Goal: Task Accomplishment & Management: Manage account settings

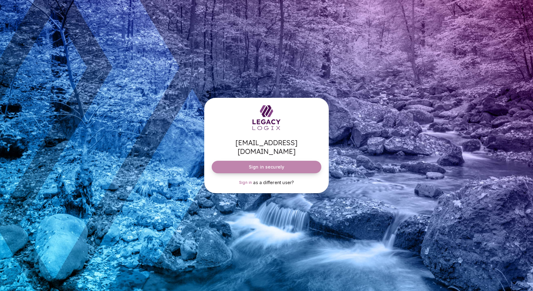
click at [268, 164] on span "Sign in securely" at bounding box center [266, 167] width 35 height 6
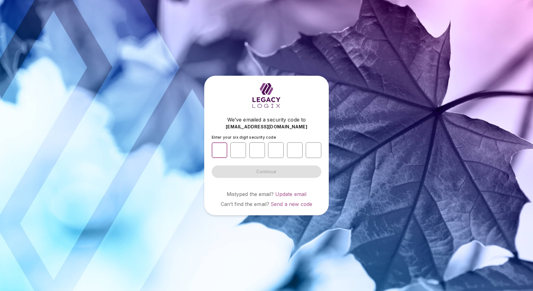
click at [221, 150] on input "number" at bounding box center [220, 150] width 16 height 16
click at [238, 163] on form "Enter your six digit security code Continue" at bounding box center [267, 156] width 110 height 43
click at [220, 150] on input "number" at bounding box center [220, 150] width 16 height 16
type input "*"
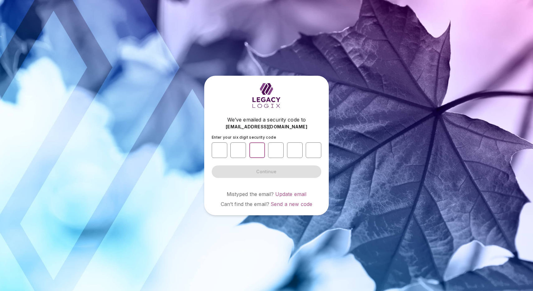
type input "*"
click at [266, 172] on button "Continue" at bounding box center [267, 171] width 110 height 12
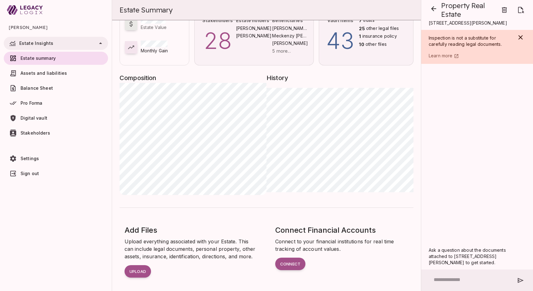
scroll to position [3, 0]
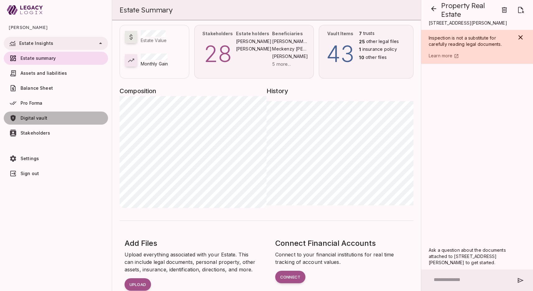
click at [36, 114] on link "Digital vault" at bounding box center [56, 117] width 104 height 13
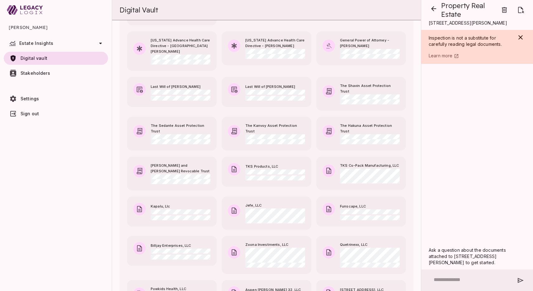
scroll to position [221, 0]
